Goal: Task Accomplishment & Management: Manage account settings

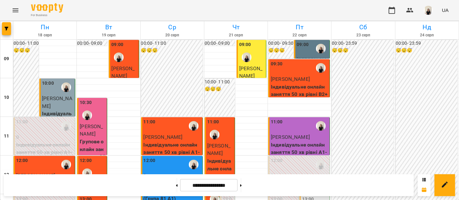
scroll to position [108, 0]
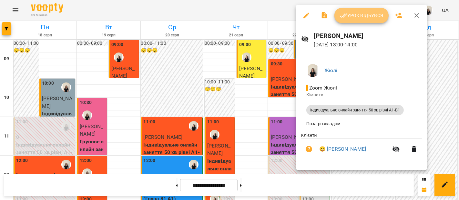
click at [359, 18] on span "Урок відбувся" at bounding box center [362, 16] width 44 height 8
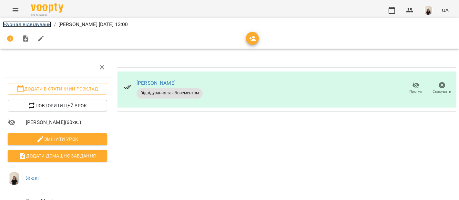
click at [37, 23] on link "Журнал відвідувань" at bounding box center [27, 24] width 49 height 6
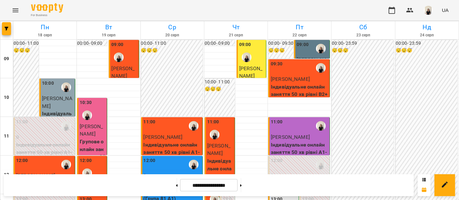
scroll to position [274, 0]
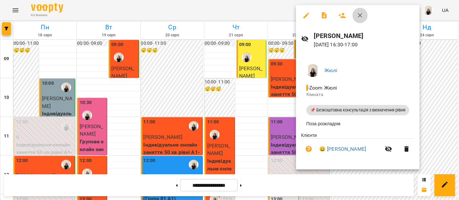
click at [361, 18] on icon "button" at bounding box center [360, 16] width 8 height 8
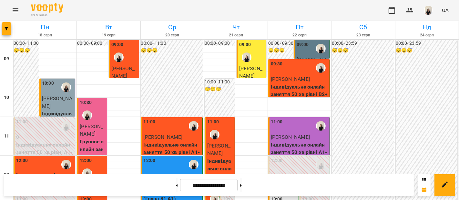
scroll to position [170, 0]
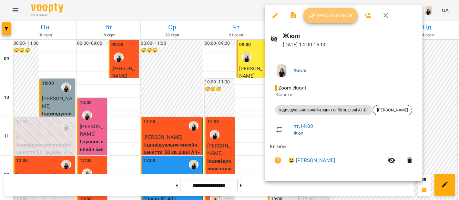
click at [317, 13] on span "Урок відбувся" at bounding box center [331, 16] width 44 height 8
